Goal: Task Accomplishment & Management: Manage account settings

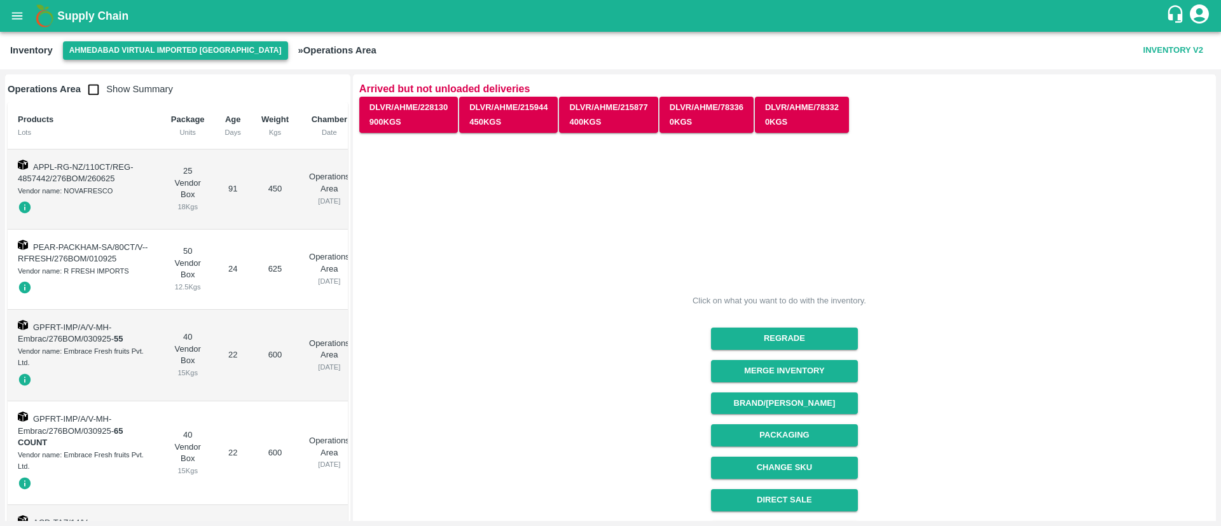
click at [130, 48] on button "Ahmedabad virtual imported [GEOGRAPHIC_DATA]" at bounding box center [175, 50] width 225 height 18
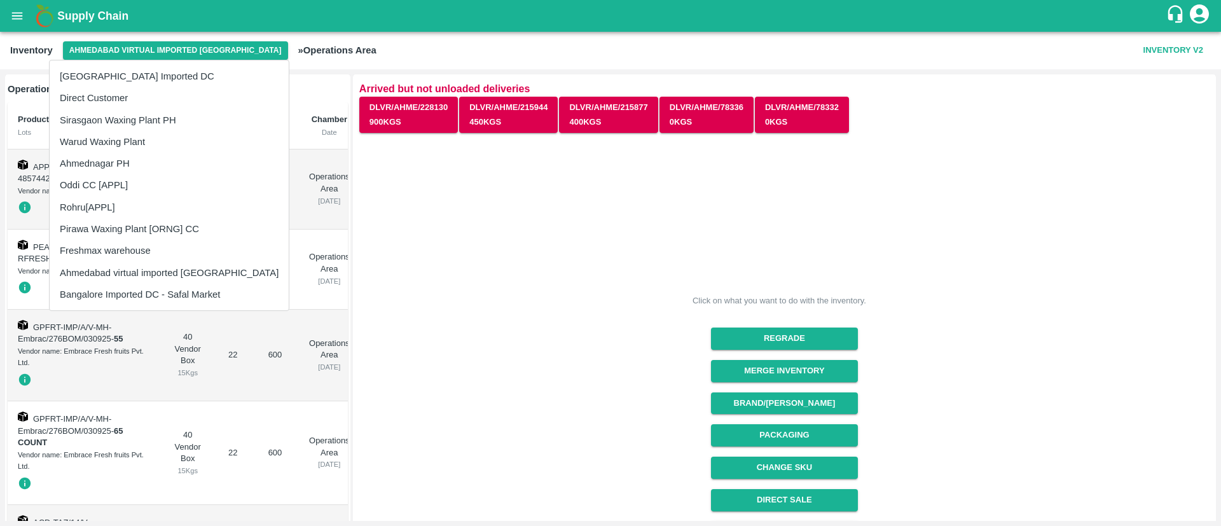
click at [160, 80] on li "[GEOGRAPHIC_DATA] Imported DC" at bounding box center [169, 76] width 239 height 22
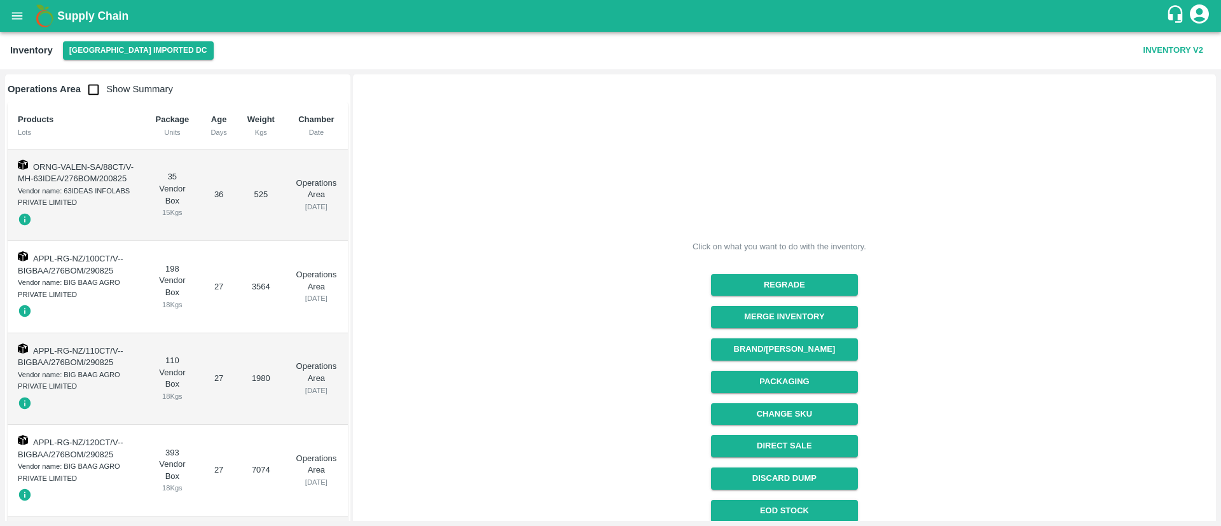
click at [20, 18] on icon "open drawer" at bounding box center [17, 16] width 14 height 14
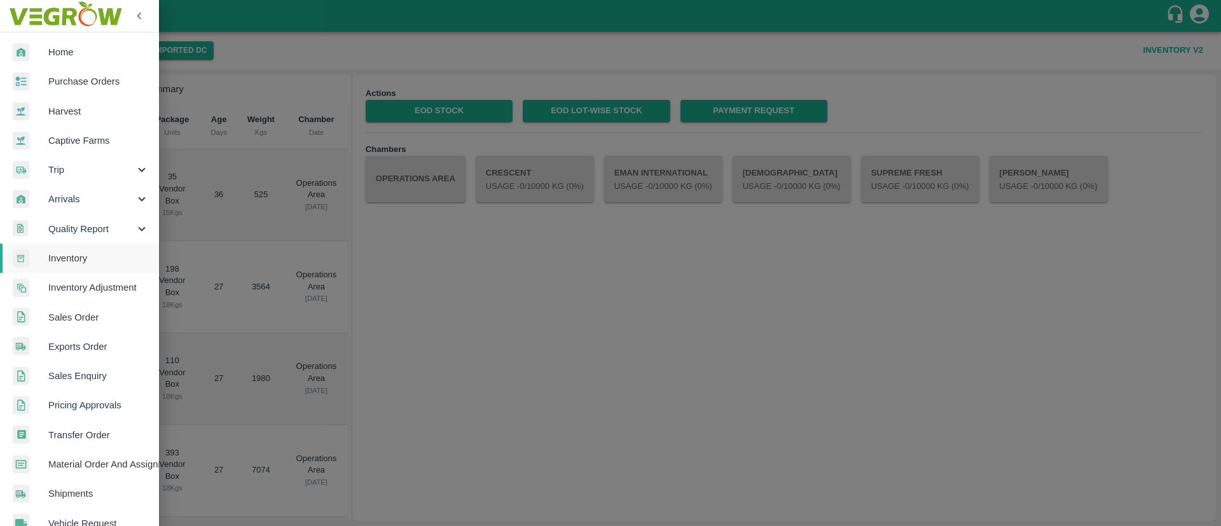
click at [81, 312] on span "Sales Order" at bounding box center [98, 317] width 100 height 14
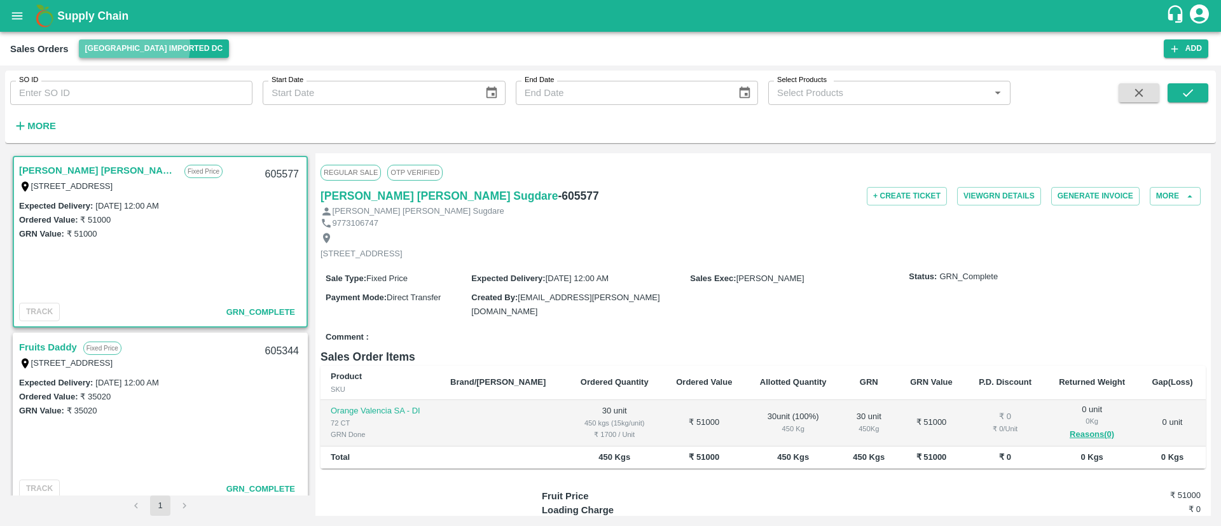
click at [134, 46] on button "[GEOGRAPHIC_DATA] Imported DC" at bounding box center [154, 48] width 151 height 18
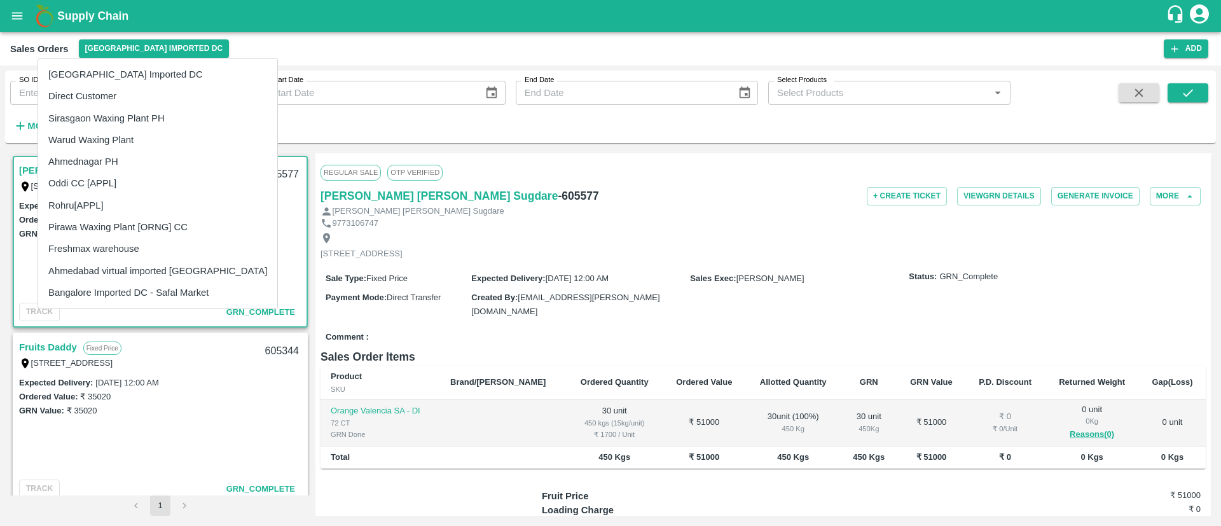
click at [484, 50] on div at bounding box center [610, 263] width 1221 height 526
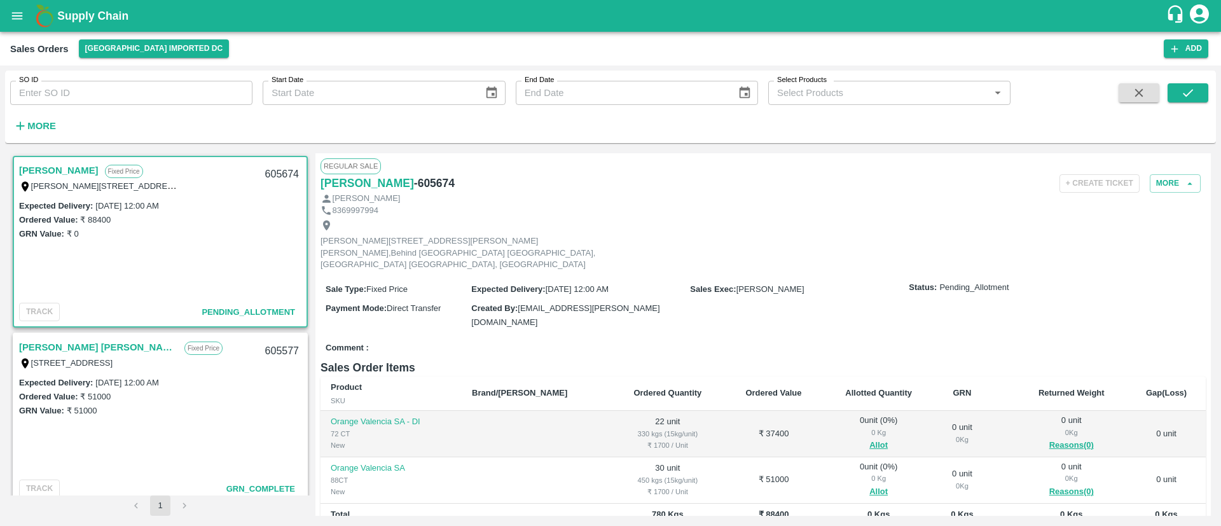
click at [61, 165] on link "[PERSON_NAME]" at bounding box center [58, 170] width 79 height 17
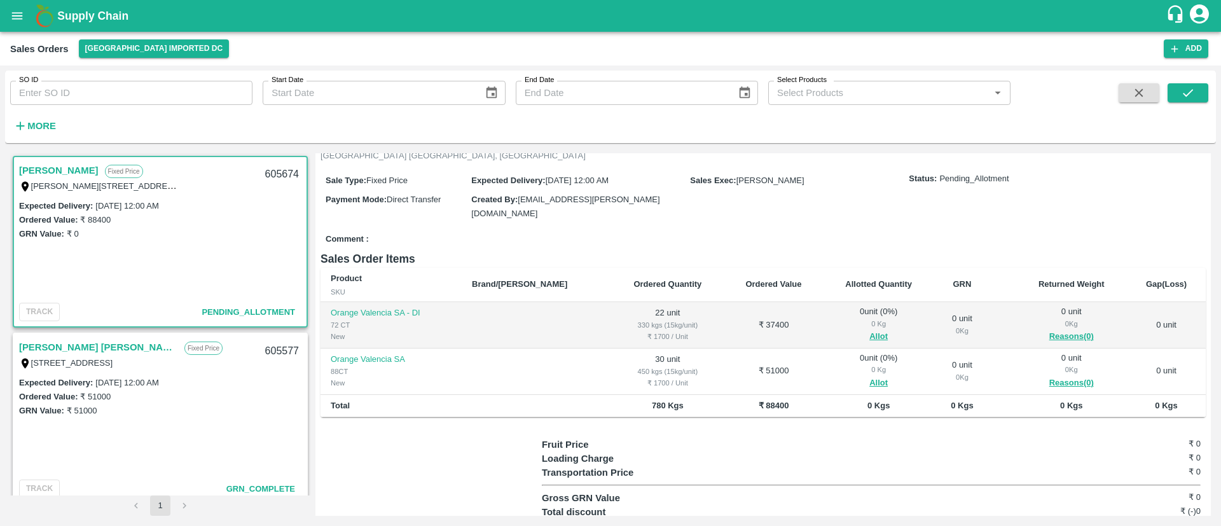
scroll to position [110, 0]
drag, startPoint x: 146, startPoint y: 70, endPoint x: 152, endPoint y: 80, distance: 12.0
click at [149, 77] on div "SO ID SO ID" at bounding box center [126, 88] width 252 height 34
click at [165, 97] on input "SO ID" at bounding box center [131, 93] width 242 height 24
click at [1190, 94] on icon "submit" at bounding box center [1188, 93] width 14 height 14
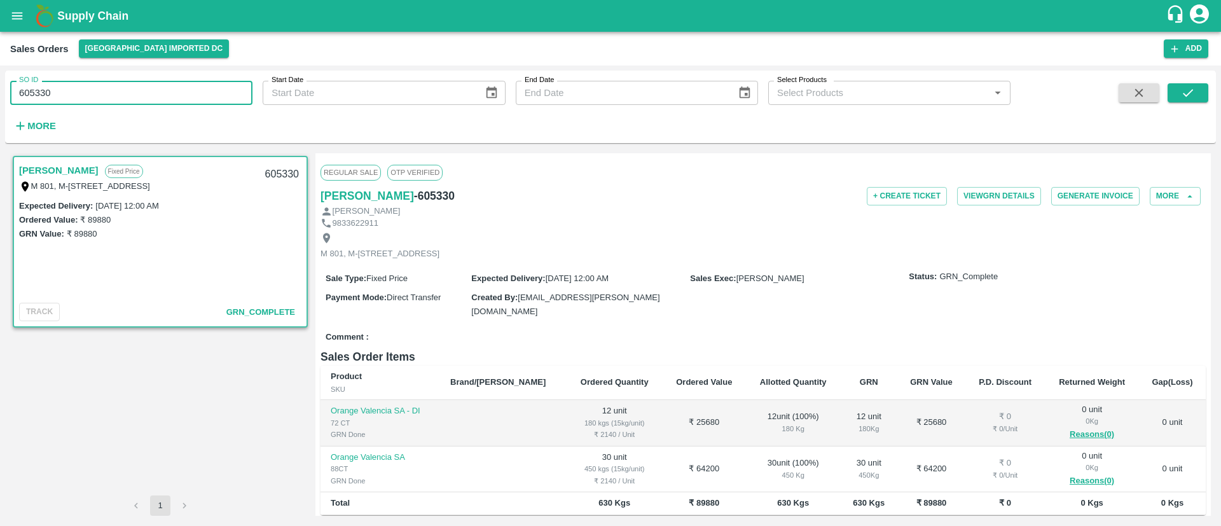
click at [100, 99] on input "605330" at bounding box center [131, 93] width 242 height 24
click at [1207, 97] on button "submit" at bounding box center [1188, 92] width 41 height 19
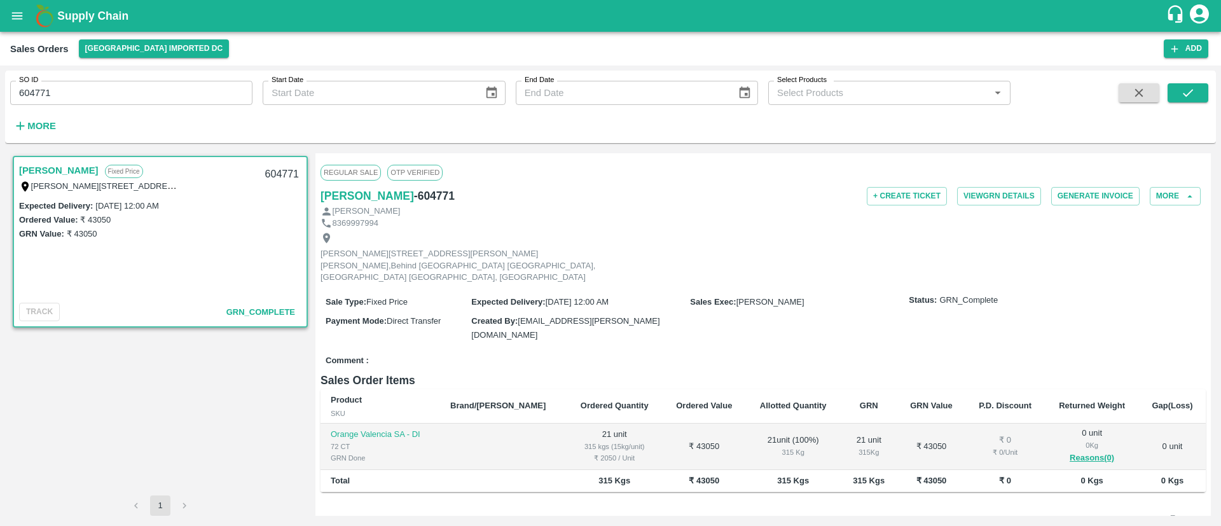
scroll to position [108, 0]
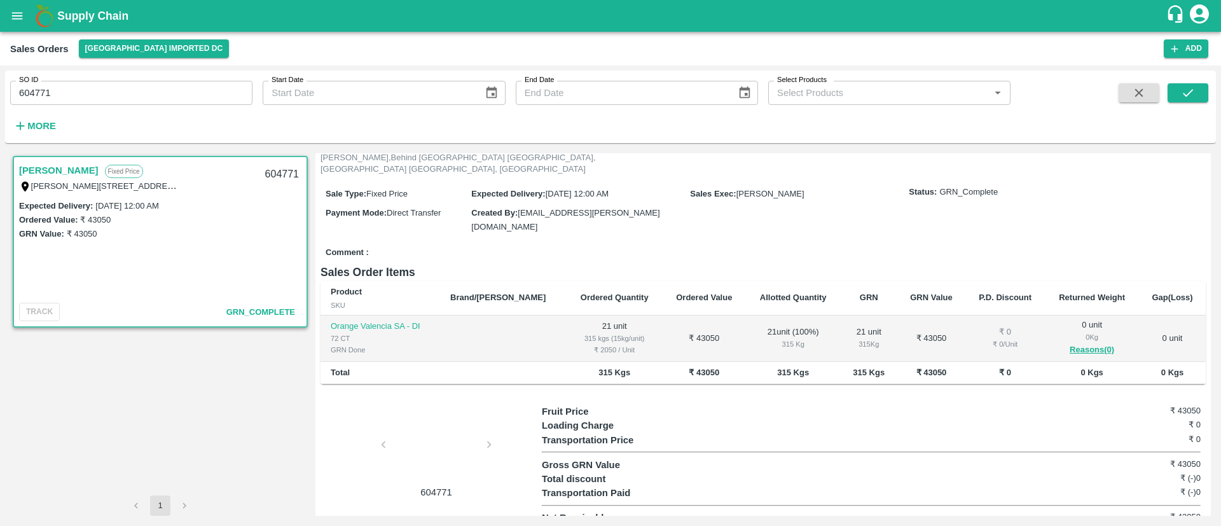
click at [72, 85] on input "604771" at bounding box center [131, 93] width 242 height 24
type input "604771"
click at [122, 48] on button "[GEOGRAPHIC_DATA] Imported DC" at bounding box center [154, 48] width 151 height 18
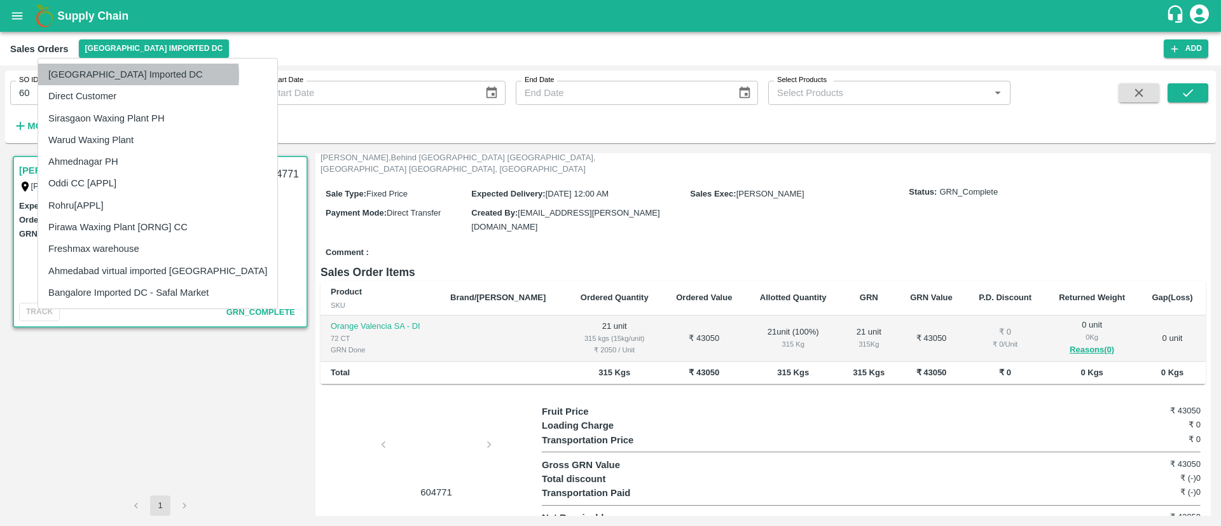
click at [138, 75] on li "[GEOGRAPHIC_DATA] Imported DC" at bounding box center [157, 75] width 239 height 22
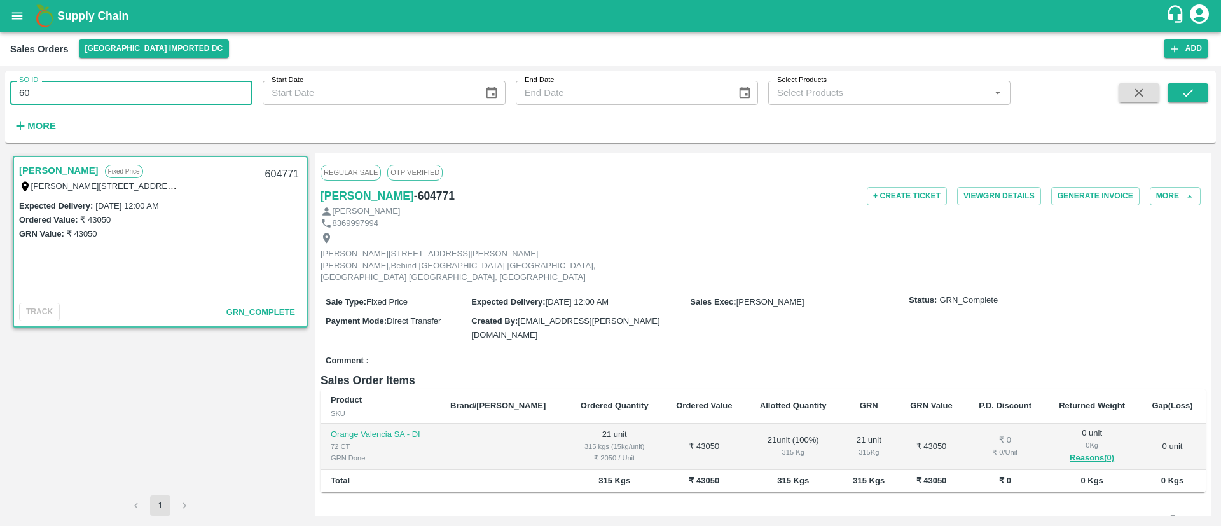
click at [66, 92] on input "60" at bounding box center [131, 93] width 242 height 24
type input "60"
click at [1188, 95] on icon "submit" at bounding box center [1188, 93] width 10 height 8
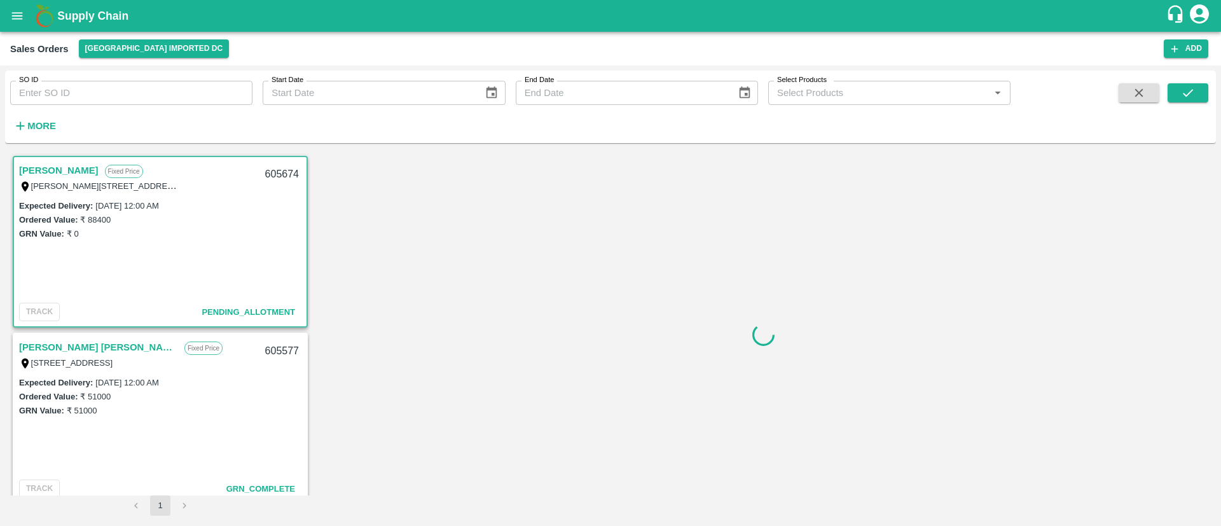
scroll to position [3, 0]
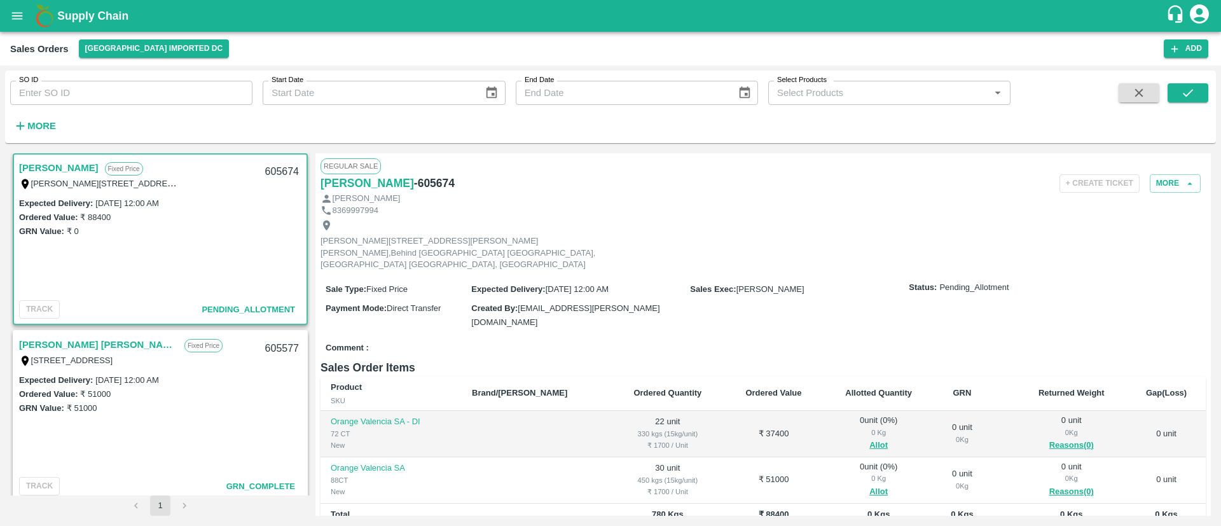
click at [279, 173] on div "605674" at bounding box center [282, 172] width 49 height 30
click at [266, 243] on div "Expected Delivery : 24 Sep 2025, 12:00 AM Ordered Value: ₹ 88400 GRN Value: ₹ 0" at bounding box center [160, 246] width 293 height 100
click at [1168, 188] on button "More" at bounding box center [1175, 183] width 51 height 18
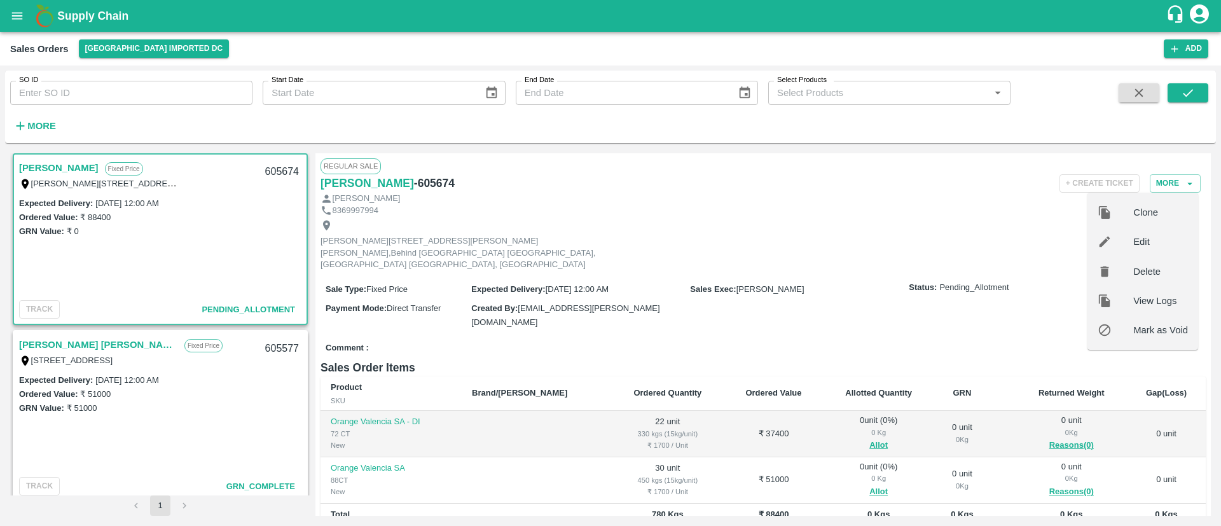
click at [1131, 236] on div at bounding box center [1116, 242] width 36 height 14
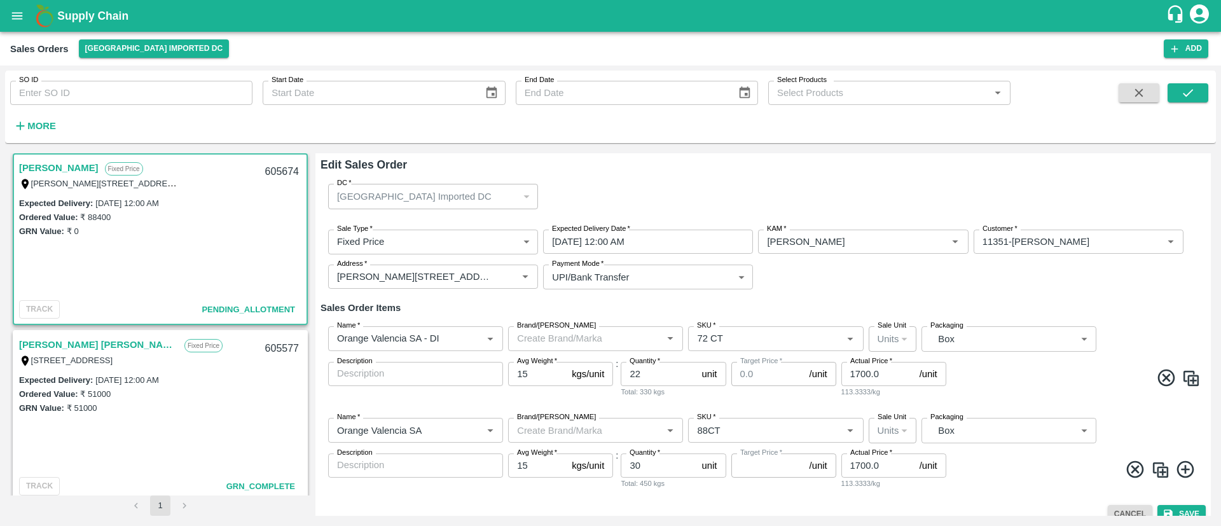
type input "0"
type input "NA"
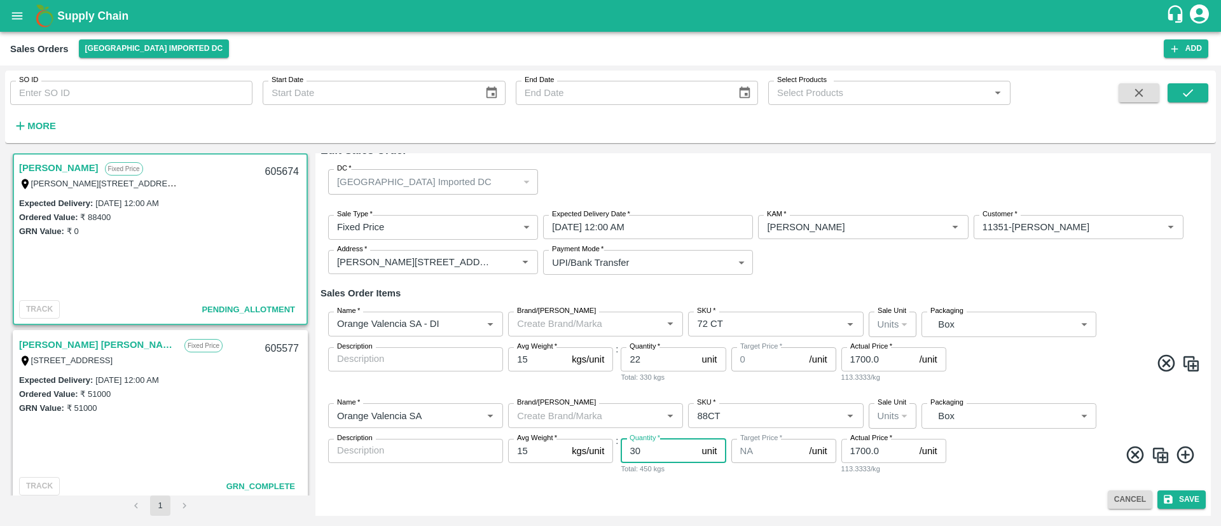
click at [666, 450] on input "30" at bounding box center [659, 451] width 76 height 24
type input "3"
type input "29"
click at [1183, 460] on icon at bounding box center [1185, 455] width 21 height 21
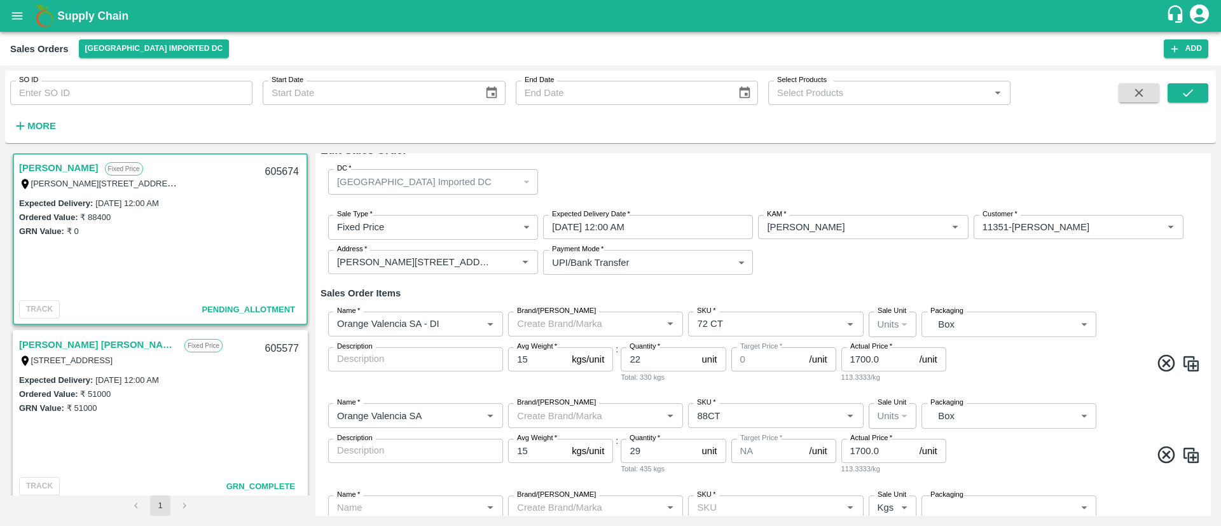
click at [408, 501] on input "Name   *" at bounding box center [405, 507] width 146 height 17
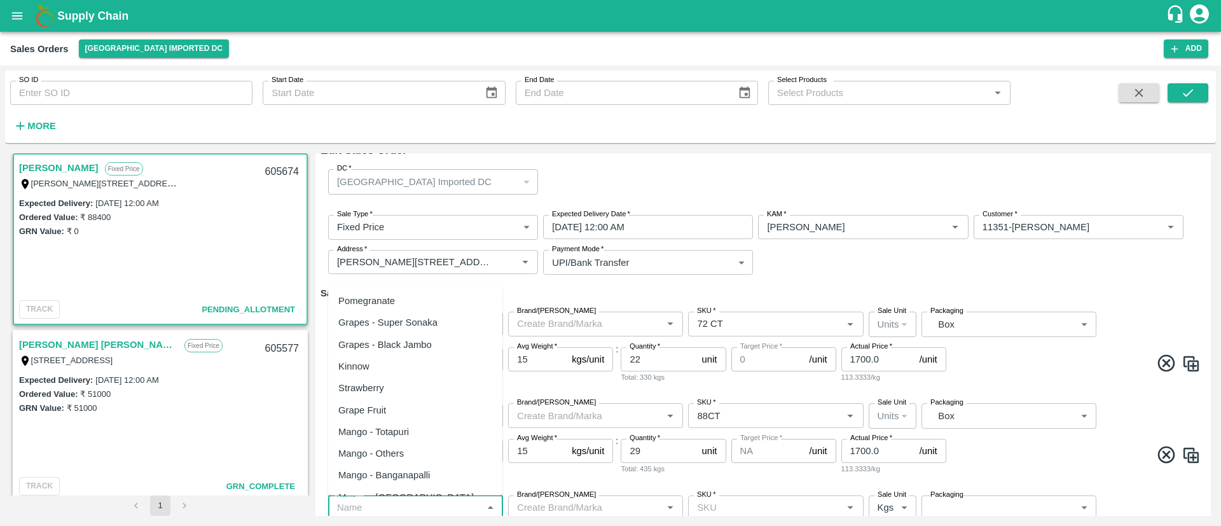
scroll to position [95, 0]
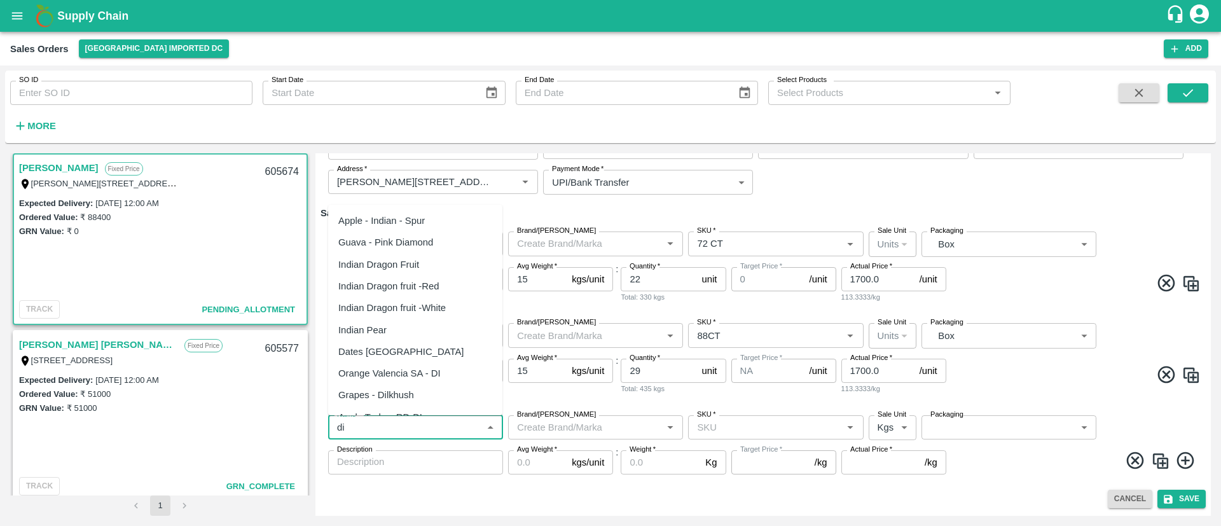
click at [419, 371] on div "Orange Valencia SA - DI" at bounding box center [389, 373] width 102 height 14
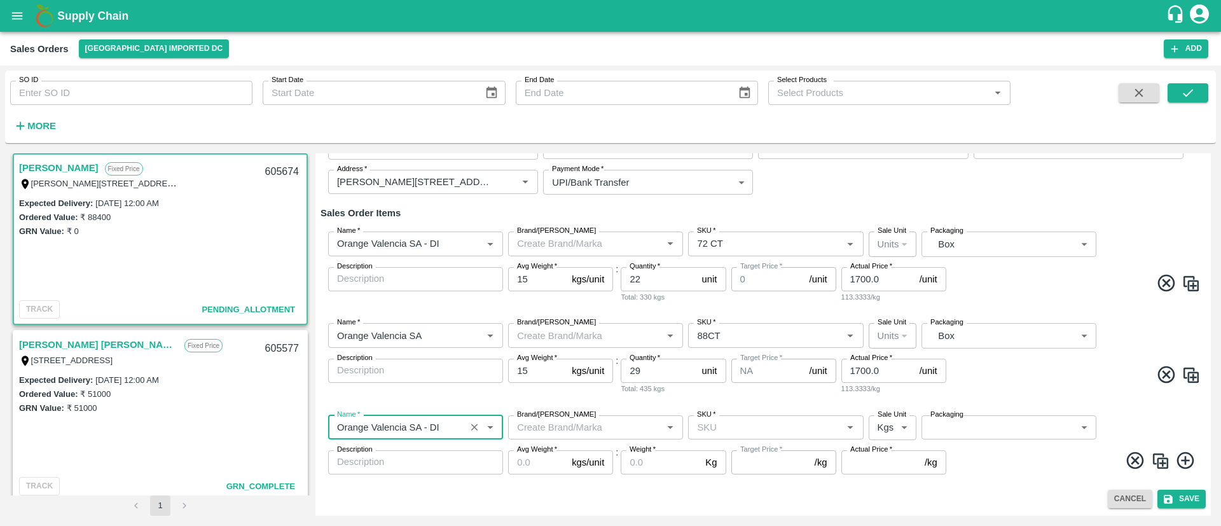
type input "Orange Valencia SA - DI"
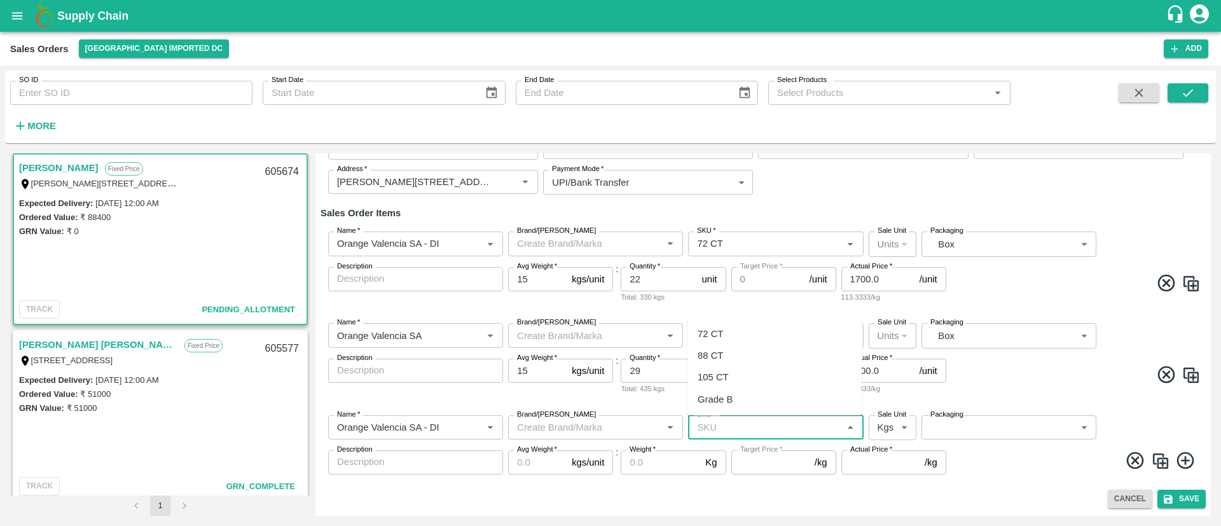
click at [756, 429] on input "SKU   *" at bounding box center [765, 427] width 146 height 17
click at [725, 335] on div "72 CT" at bounding box center [774, 334] width 174 height 22
type input "72 CT"
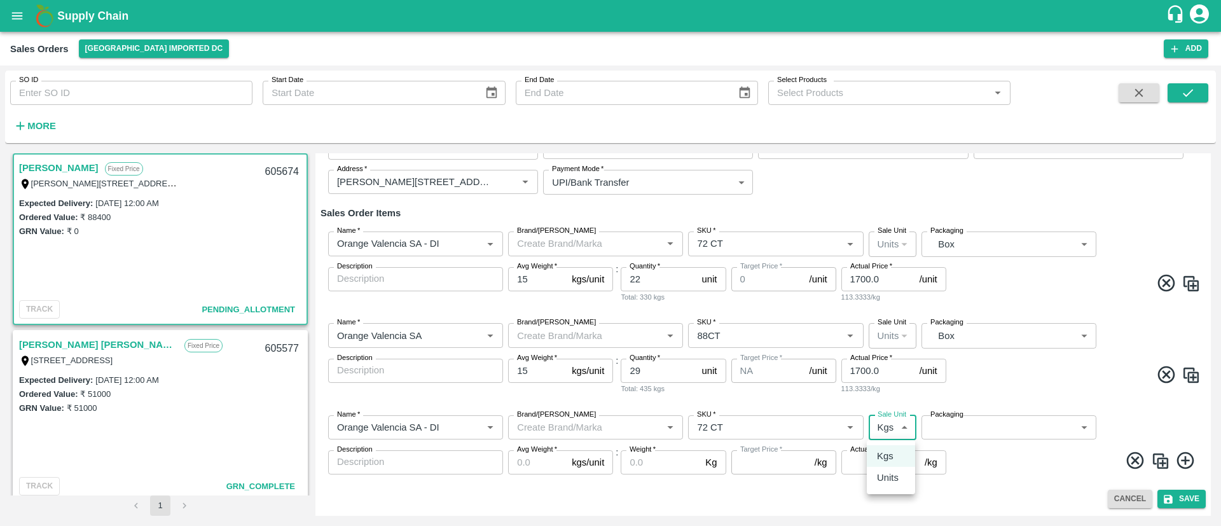
click at [900, 424] on body "Supply Chain Sales Orders Mumbai Imported DC Add SO ID SO ID Start Date Start D…" at bounding box center [610, 263] width 1221 height 526
type input "0.0"
click at [888, 477] on p "Units" at bounding box center [888, 478] width 22 height 14
type input "2"
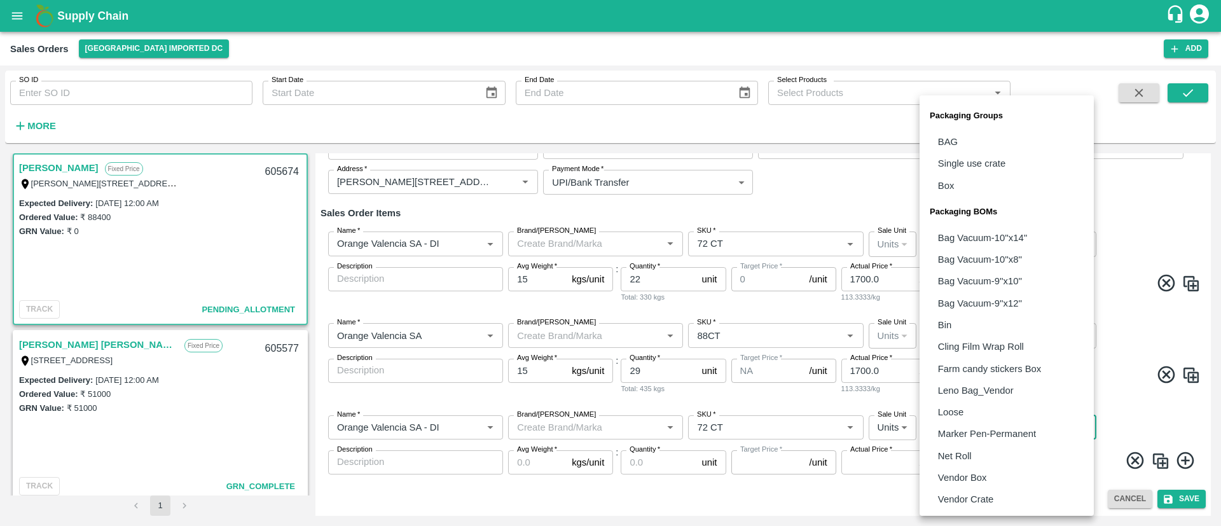
click at [976, 431] on body "Supply Chain Sales Orders Mumbai Imported DC Add SO ID SO ID Start Date Start D…" at bounding box center [610, 263] width 1221 height 526
click at [969, 472] on p "Vendor Box" at bounding box center [962, 478] width 49 height 14
type input "BOM/276"
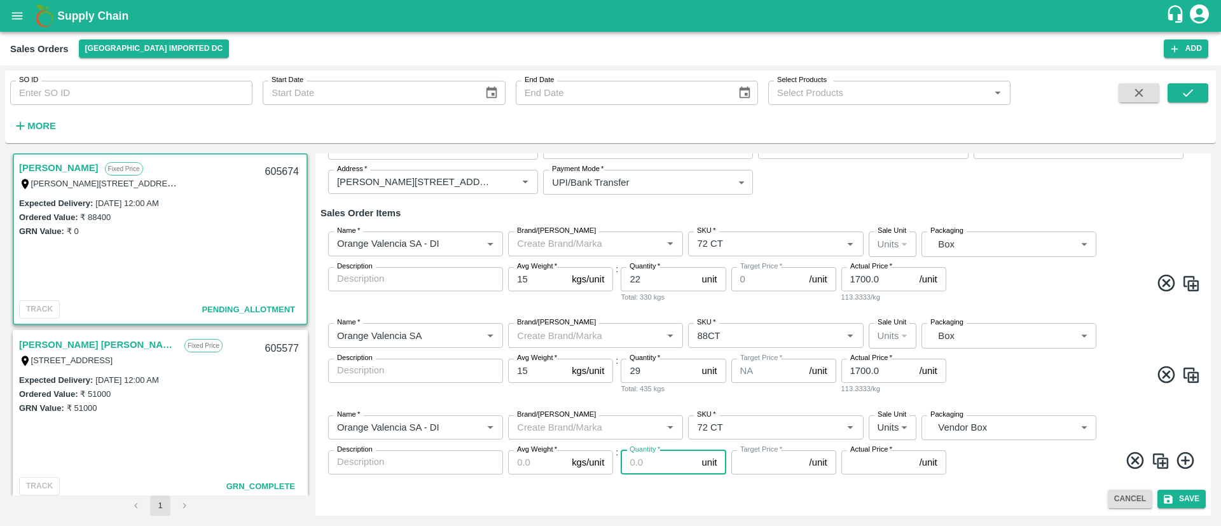
click at [666, 462] on input "Quantity   *" at bounding box center [659, 462] width 76 height 24
type input "1"
click at [860, 458] on input "Actual Price   *" at bounding box center [877, 462] width 73 height 24
click at [1016, 480] on div "Name   * Name   * Brand/Marka Brand/Marka SKU   * SKU   * Sale Unit Units 2 Sal…" at bounding box center [763, 445] width 885 height 80
click at [879, 464] on input "1700" at bounding box center [877, 462] width 73 height 24
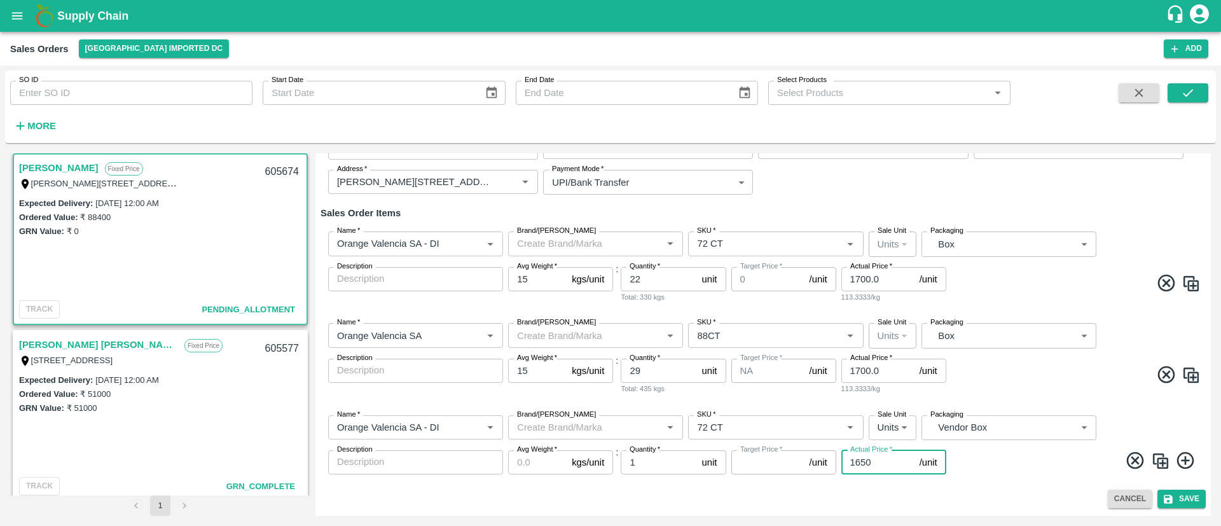
type input "1650"
click at [1056, 487] on div "Edit Sales Order DC   * Mumbai Imported DC 56 DC Sale Type   * Fixed Price 1 Sa…" at bounding box center [762, 334] width 895 height 362
click at [1187, 499] on button "Save" at bounding box center [1181, 499] width 48 height 18
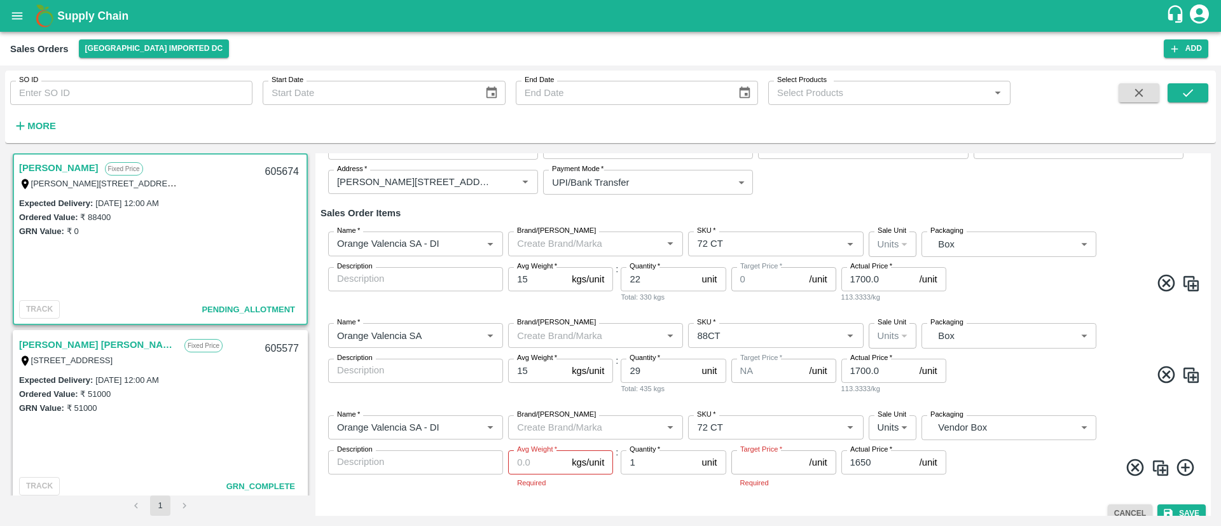
click at [527, 458] on input "Avg Weight   *" at bounding box center [537, 462] width 59 height 24
type input "1"
type input "0"
type input "15"
click at [956, 477] on span at bounding box center [1075, 468] width 252 height 25
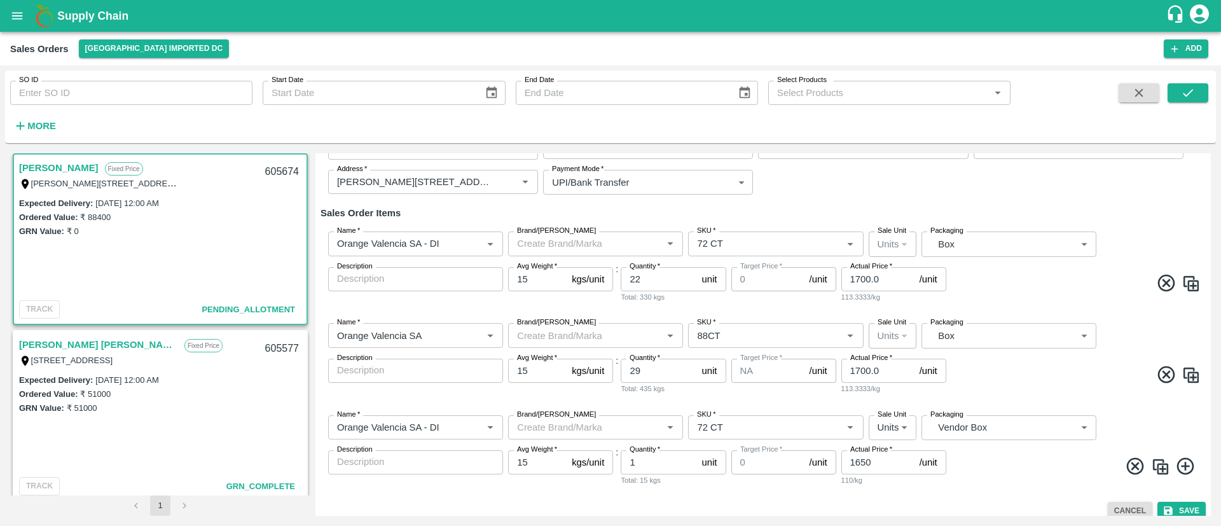
scroll to position [106, 0]
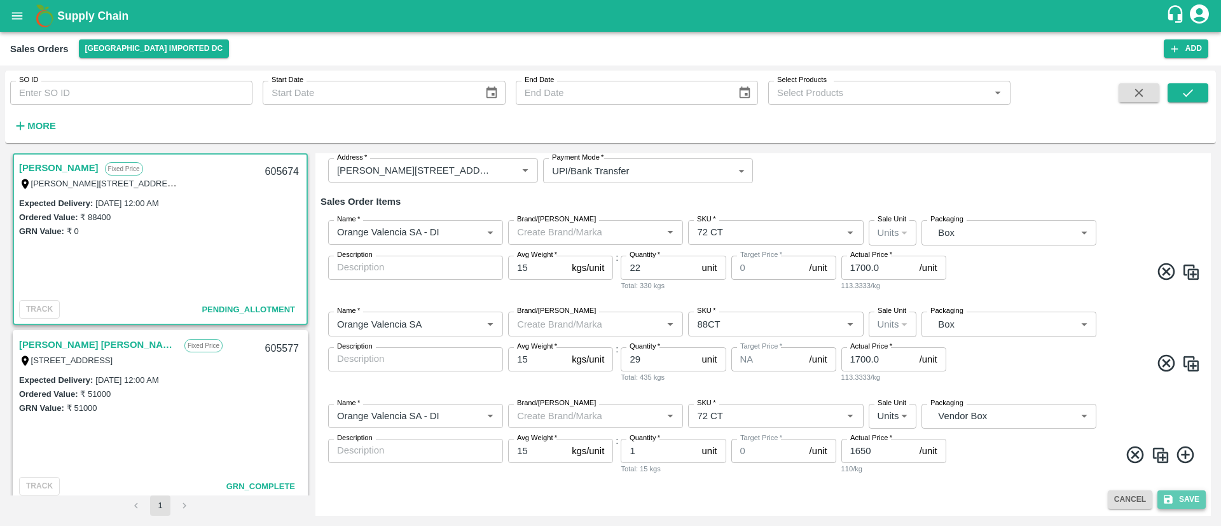
click at [1196, 499] on button "Save" at bounding box center [1181, 499] width 48 height 18
click at [893, 448] on input "1650" at bounding box center [877, 451] width 73 height 24
type input "1600"
click at [1196, 492] on button "Save" at bounding box center [1181, 499] width 48 height 18
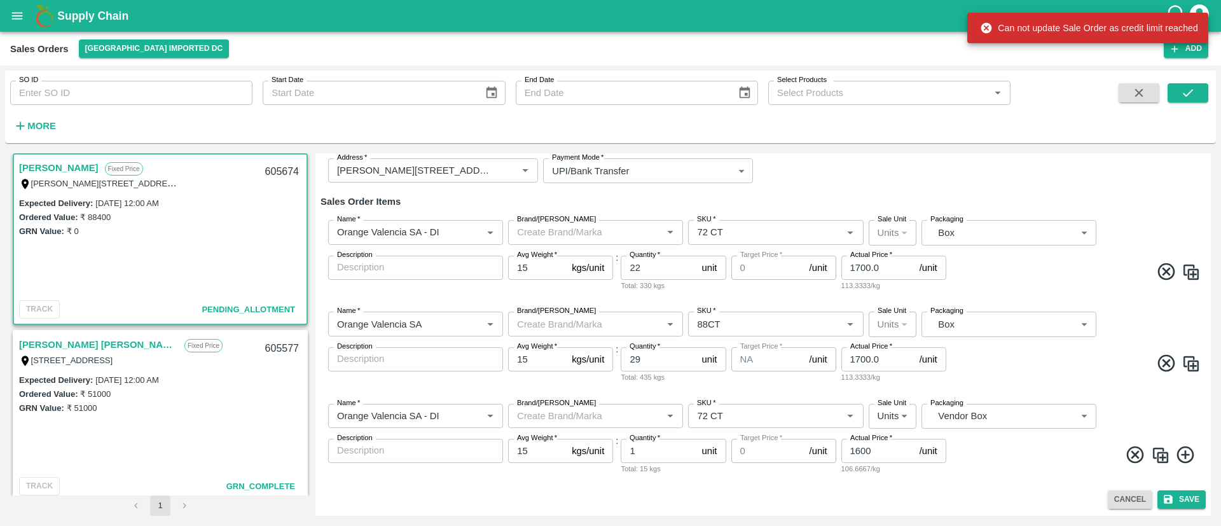
scroll to position [0, 0]
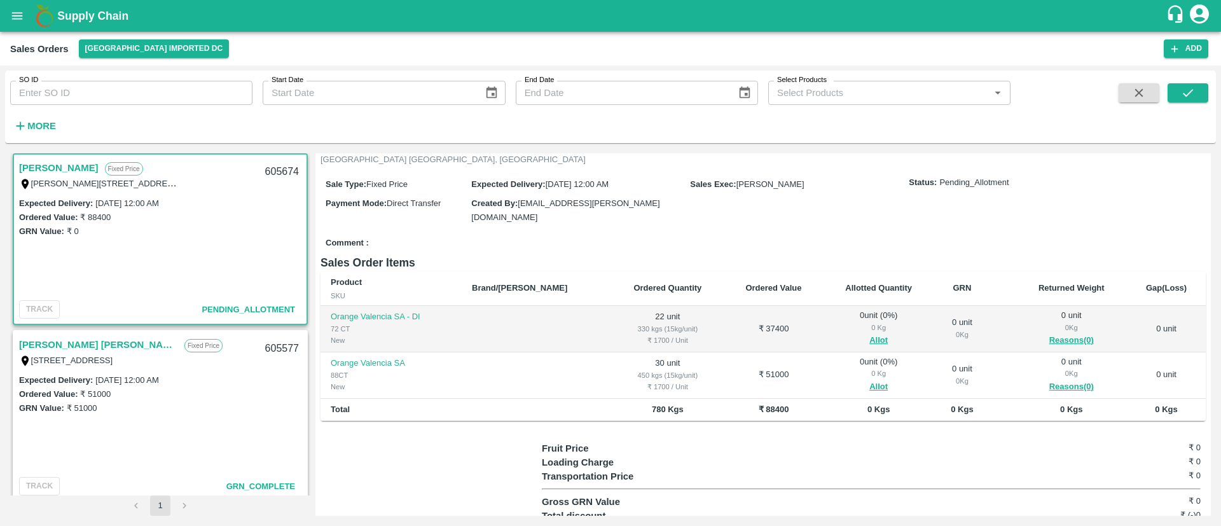
scroll to position [105, 0]
click at [869, 333] on button "Allot" at bounding box center [878, 340] width 18 height 15
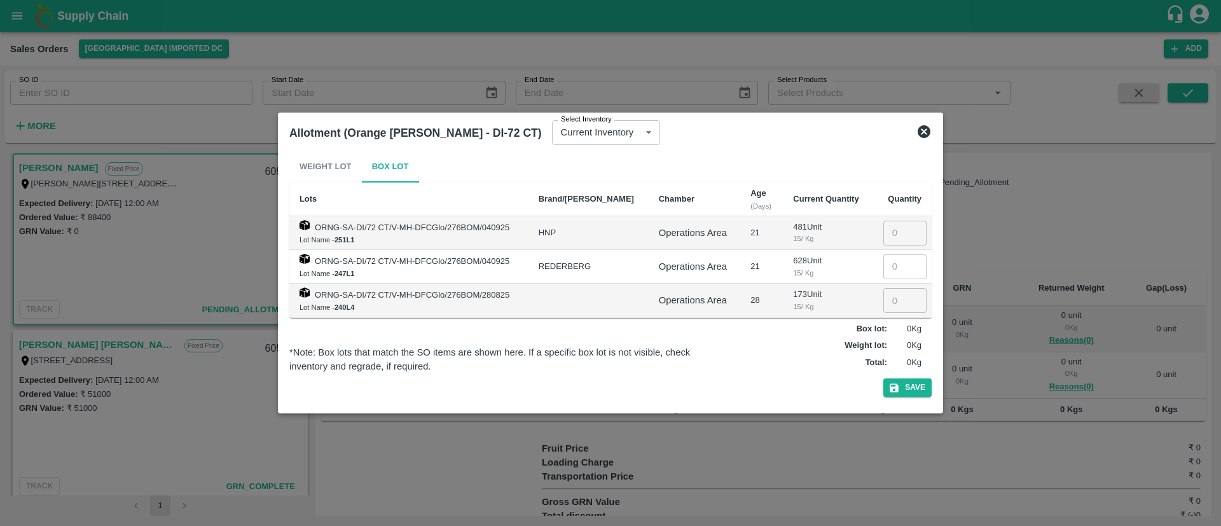
click at [921, 138] on icon at bounding box center [923, 131] width 15 height 15
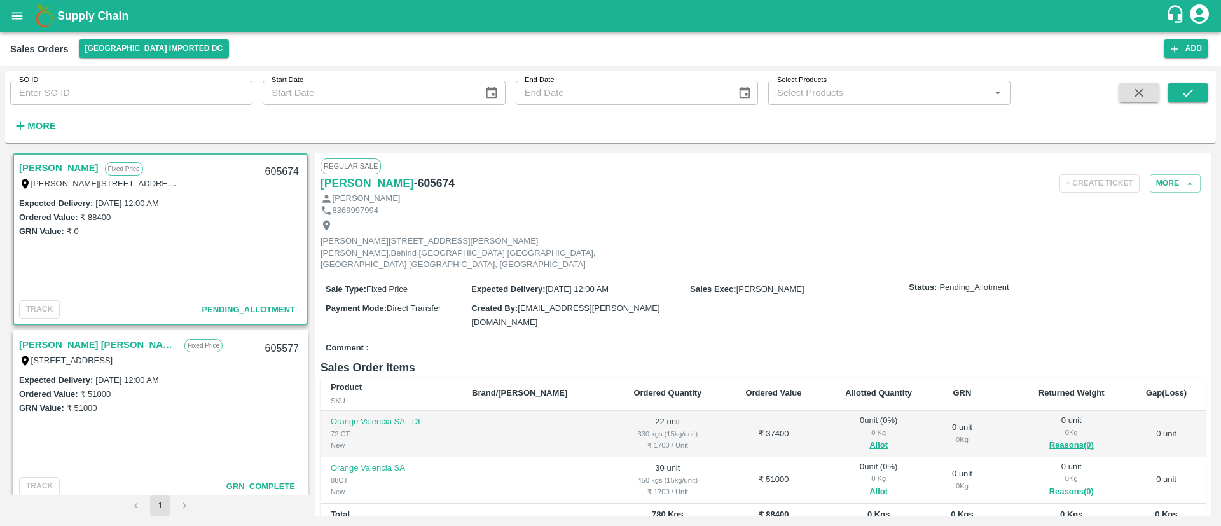
scroll to position [142, 0]
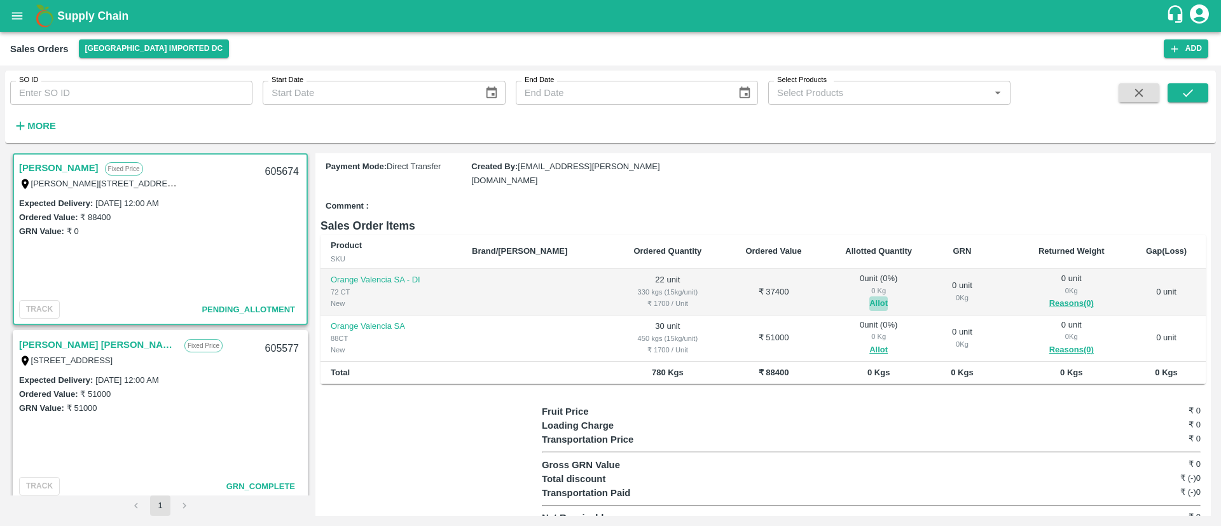
click at [869, 296] on button "Allot" at bounding box center [878, 303] width 18 height 15
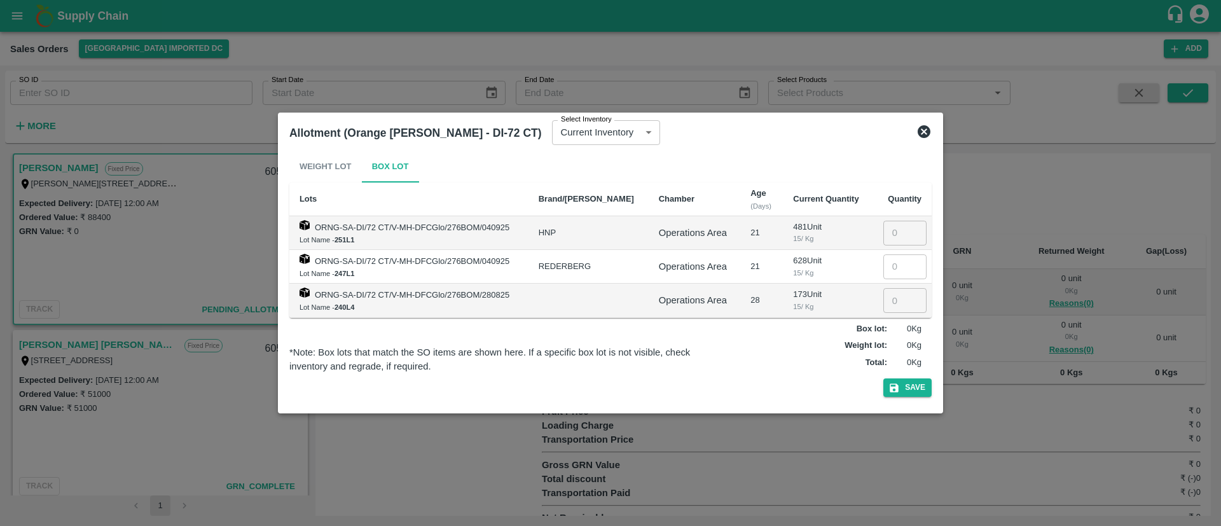
click at [917, 171] on div "Allotment (Orange Valencia SA - DI-72 CT) Select Inventory Current Inventory 5a…" at bounding box center [610, 263] width 665 height 301
click at [891, 297] on input "number" at bounding box center [904, 300] width 43 height 24
type input "22"
click at [927, 380] on button "Save" at bounding box center [907, 387] width 48 height 18
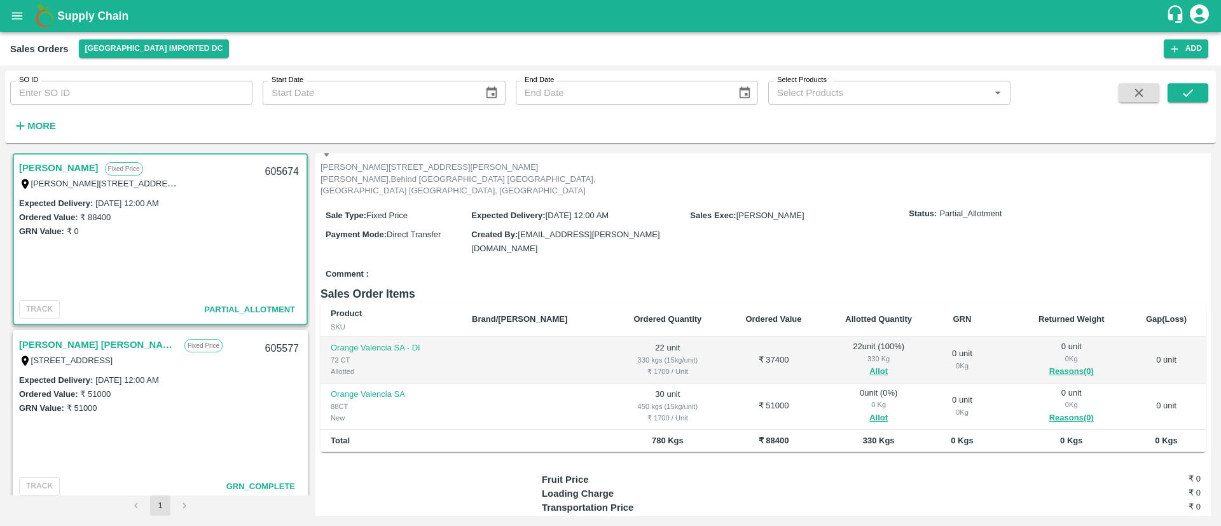
scroll to position [78, 0]
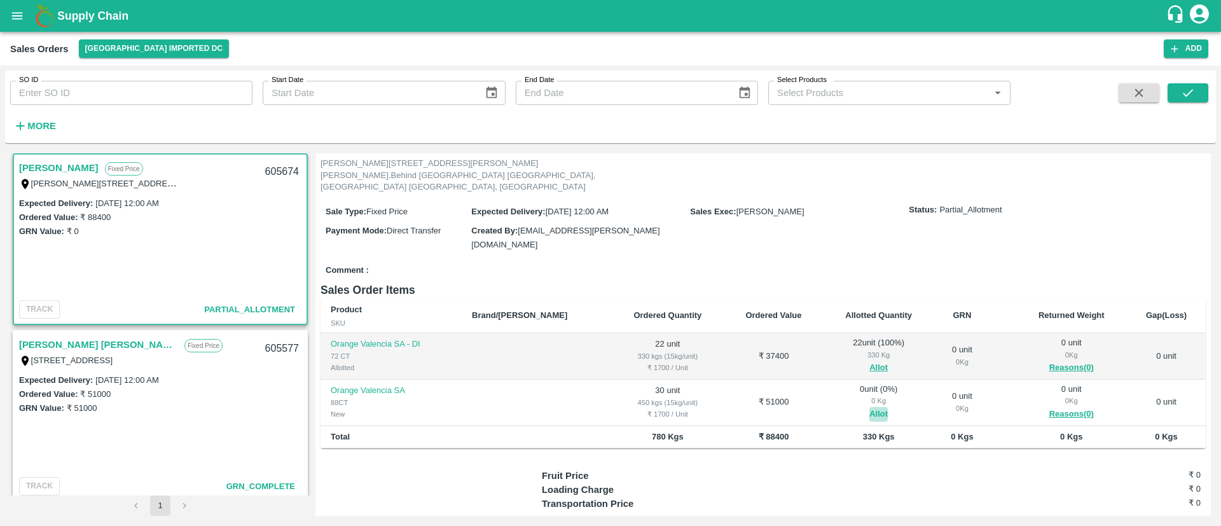
click at [869, 407] on button "Allot" at bounding box center [878, 414] width 18 height 15
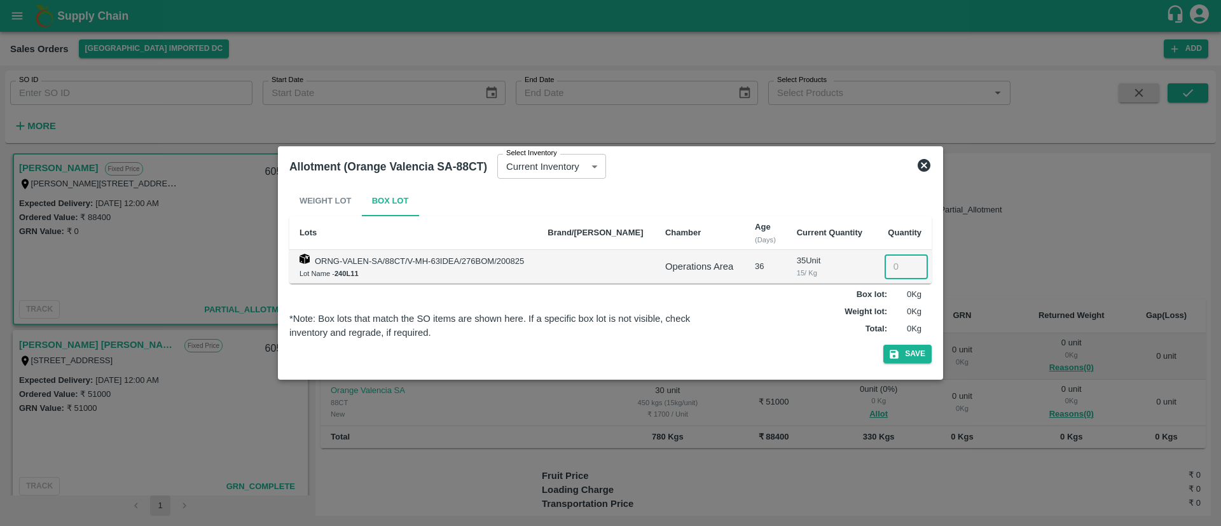
click at [897, 270] on input "number" at bounding box center [906, 266] width 43 height 24
type input "30"
click at [913, 353] on button "Save" at bounding box center [907, 354] width 48 height 18
